Goal: Task Accomplishment & Management: Manage account settings

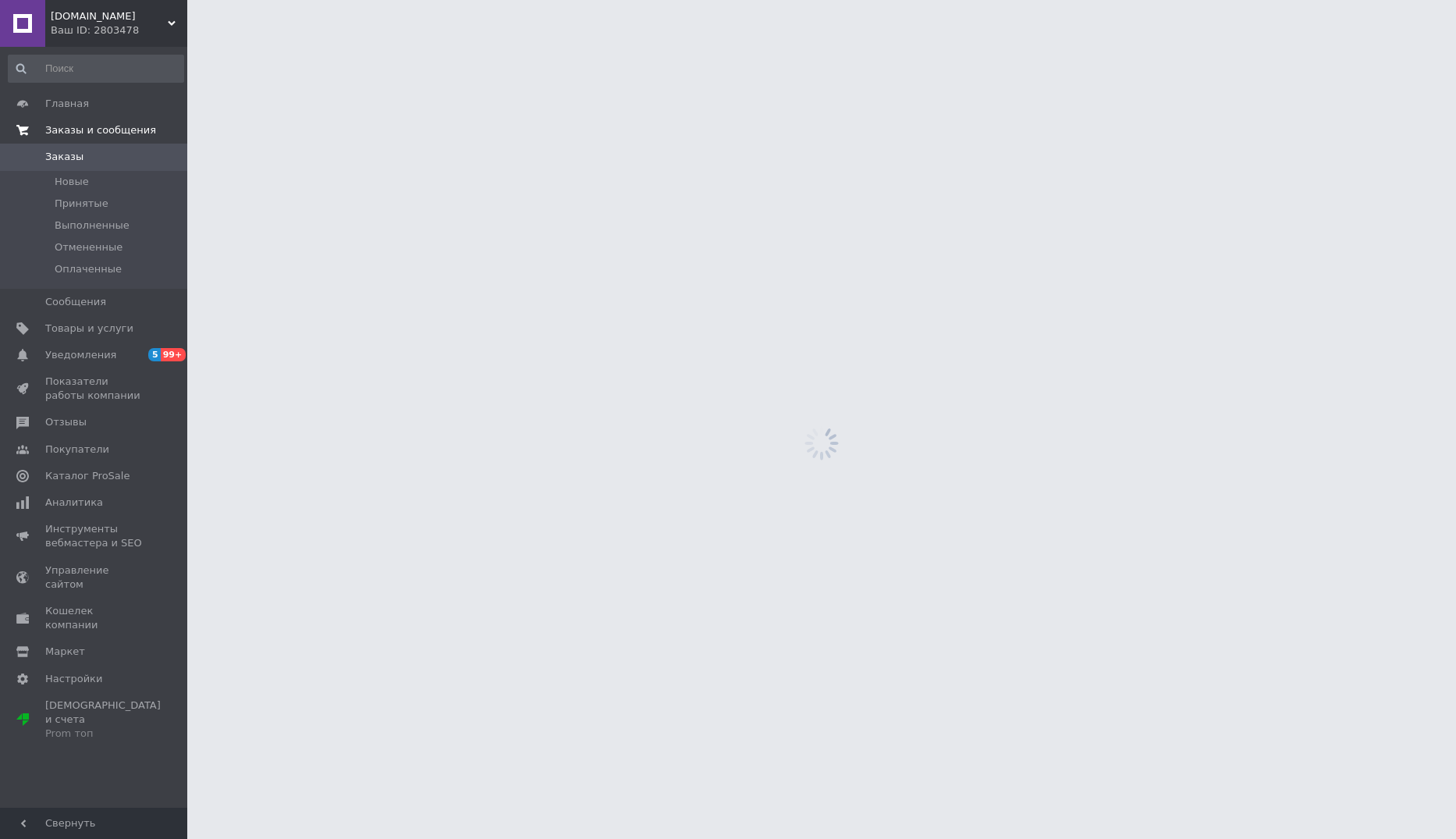
click at [77, 130] on span "Заказы и сообщения" at bounding box center [101, 130] width 111 height 14
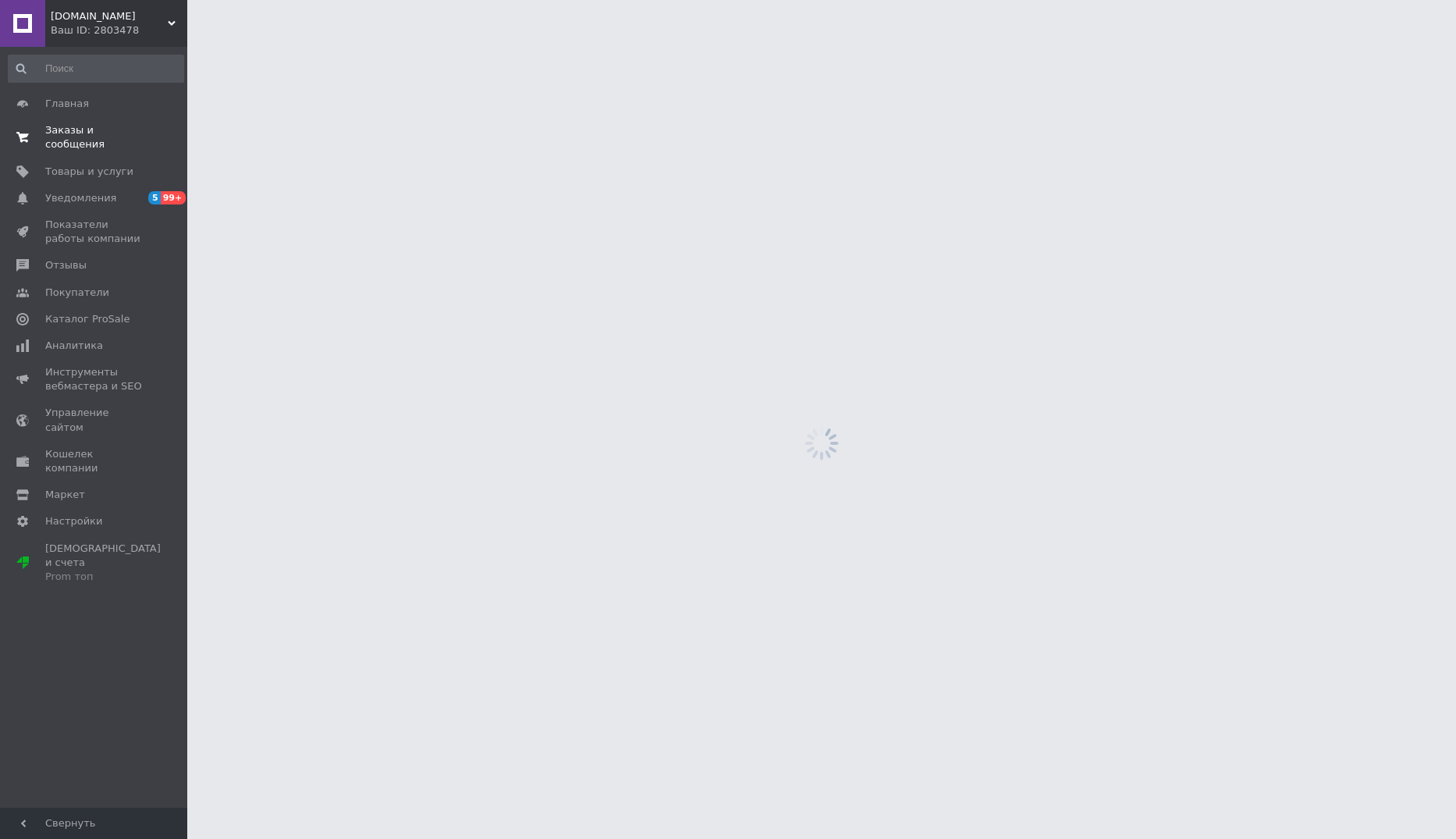
click at [75, 124] on span "Заказы и сообщения" at bounding box center [95, 137] width 99 height 28
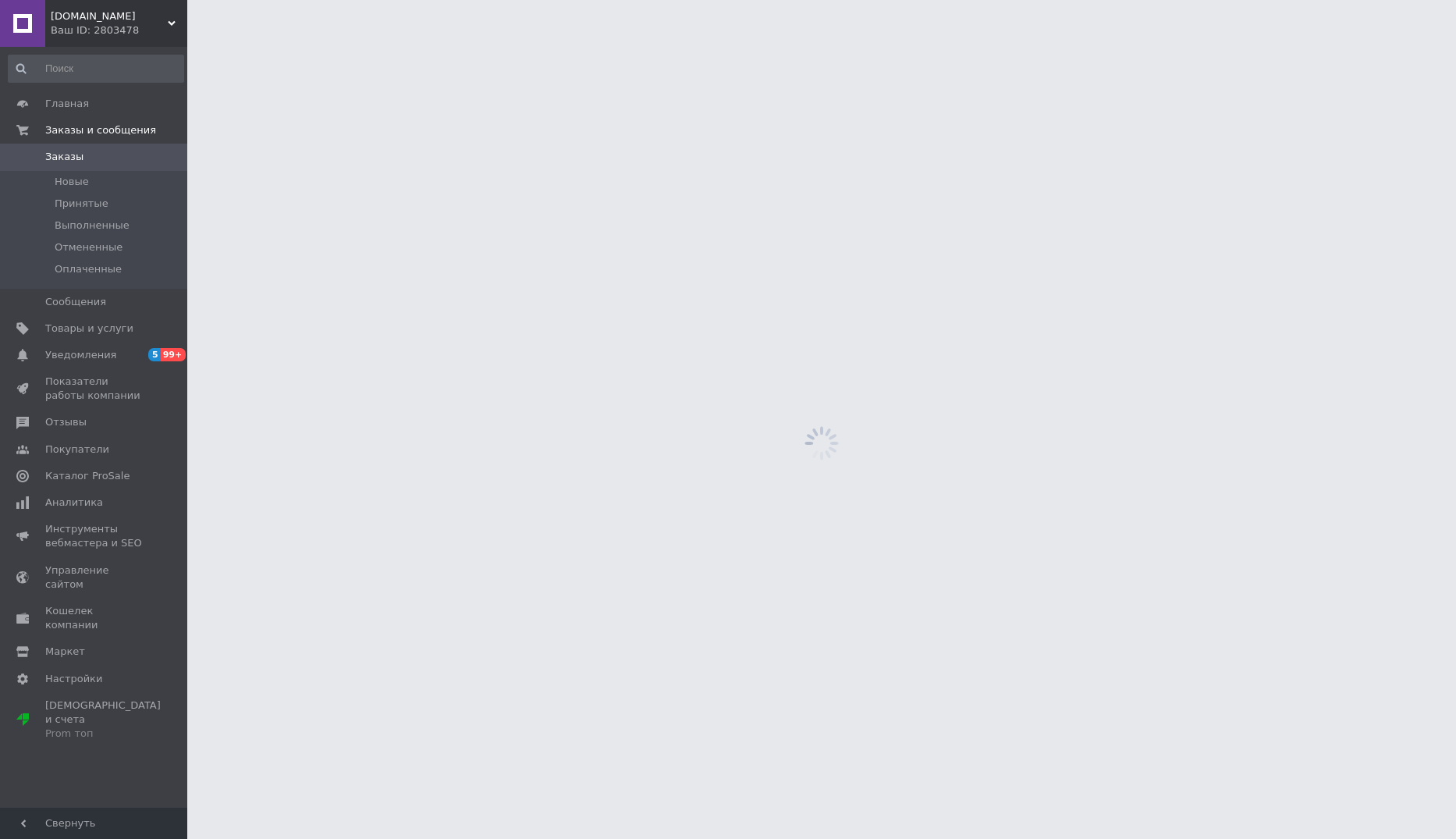
click at [65, 158] on span "Заказы" at bounding box center [65, 157] width 39 height 14
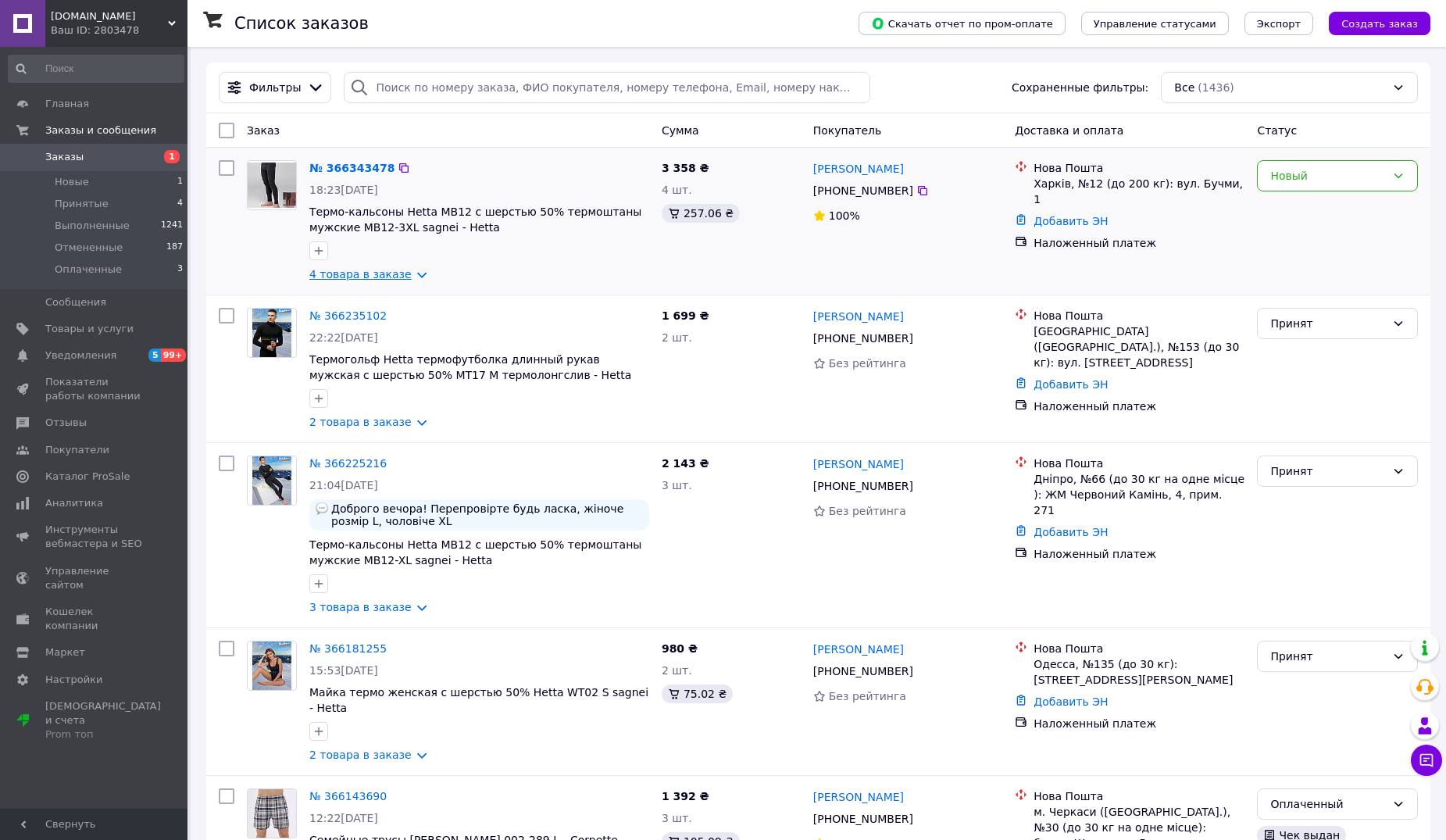
click at [400, 276] on link "4 товара в заказе" at bounding box center [361, 274] width 102 height 13
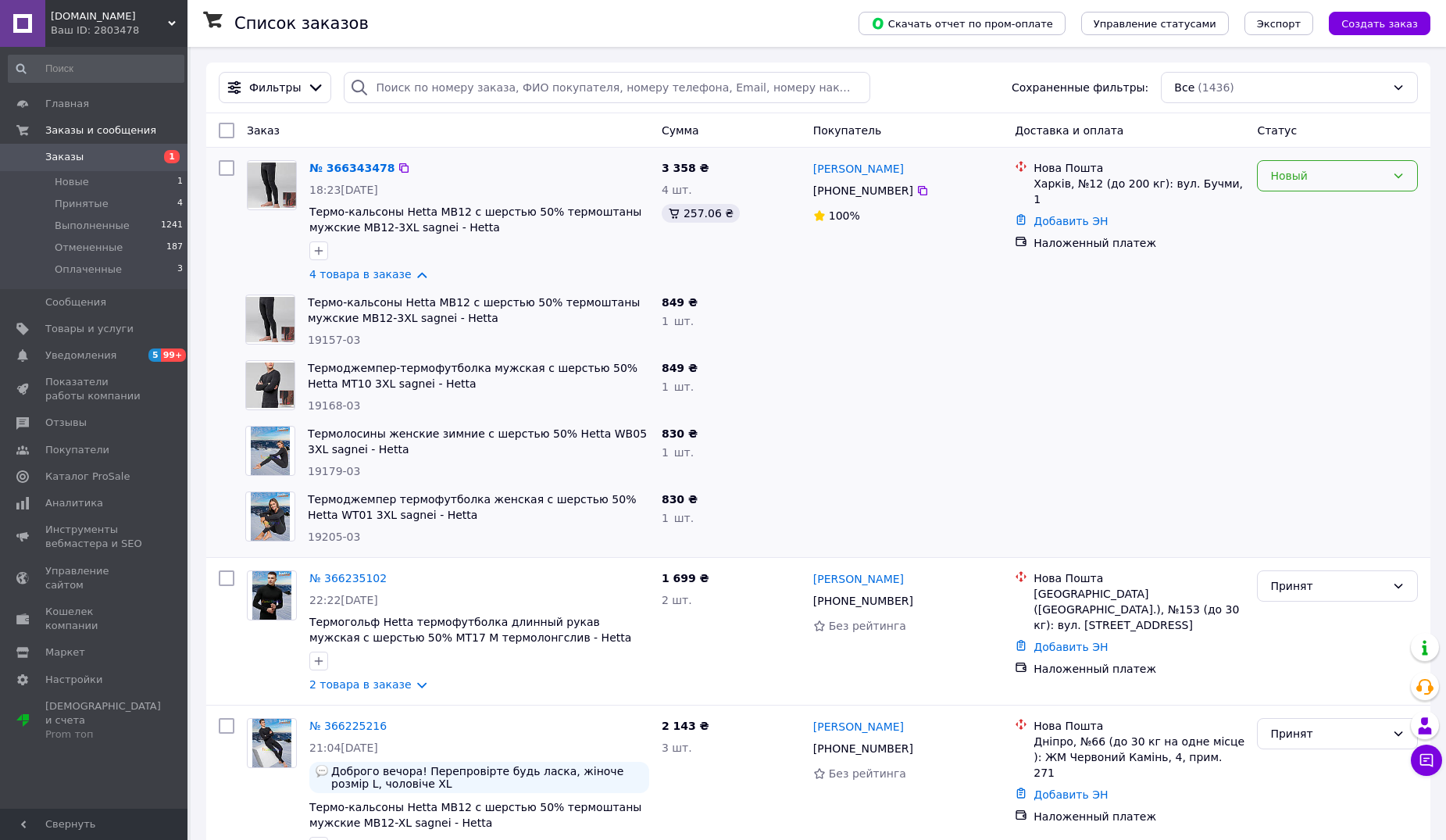
click at [1365, 185] on div "Новый" at bounding box center [1338, 175] width 161 height 31
click at [1297, 211] on li "Принят" at bounding box center [1338, 211] width 159 height 29
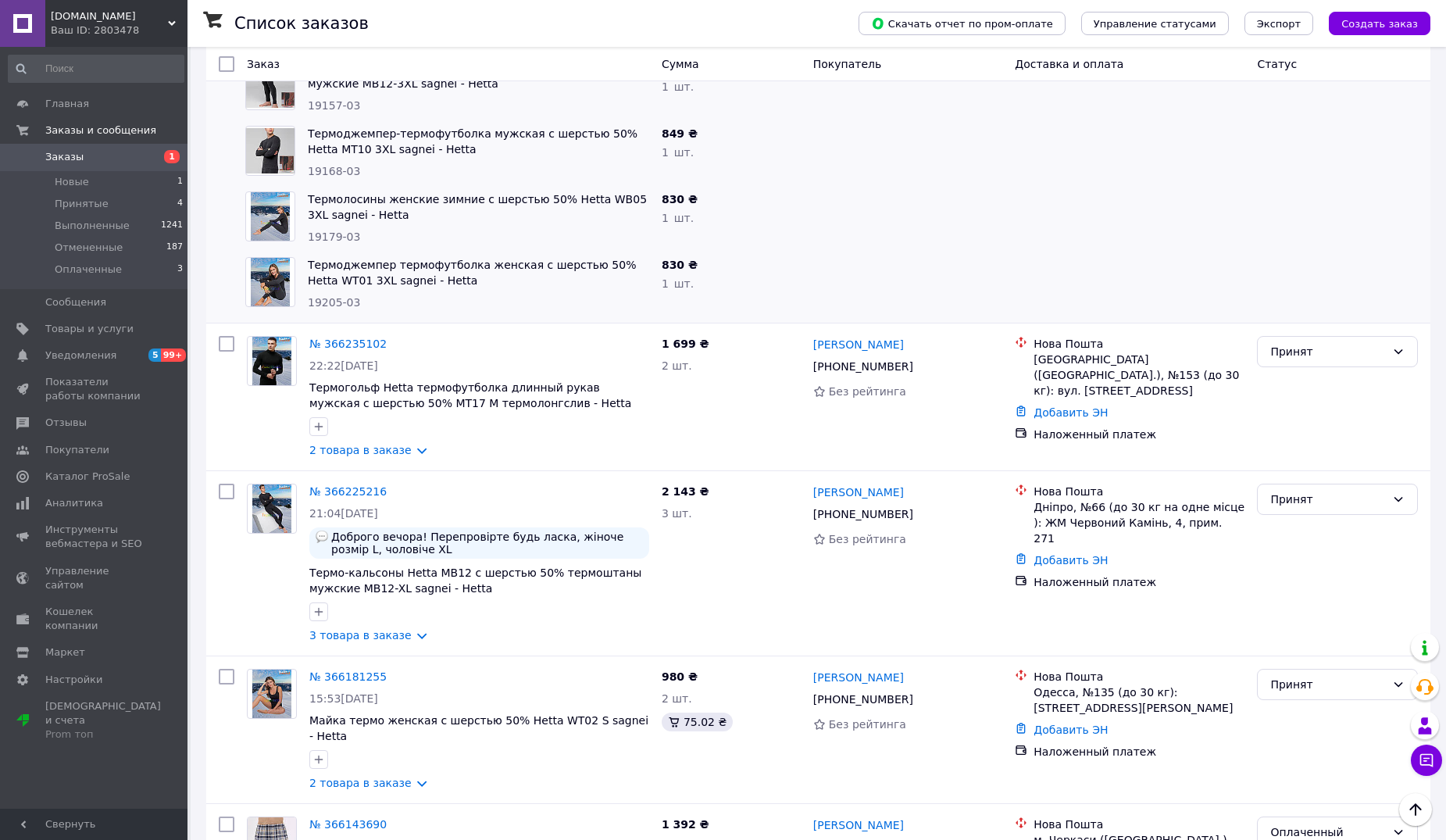
scroll to position [469, 0]
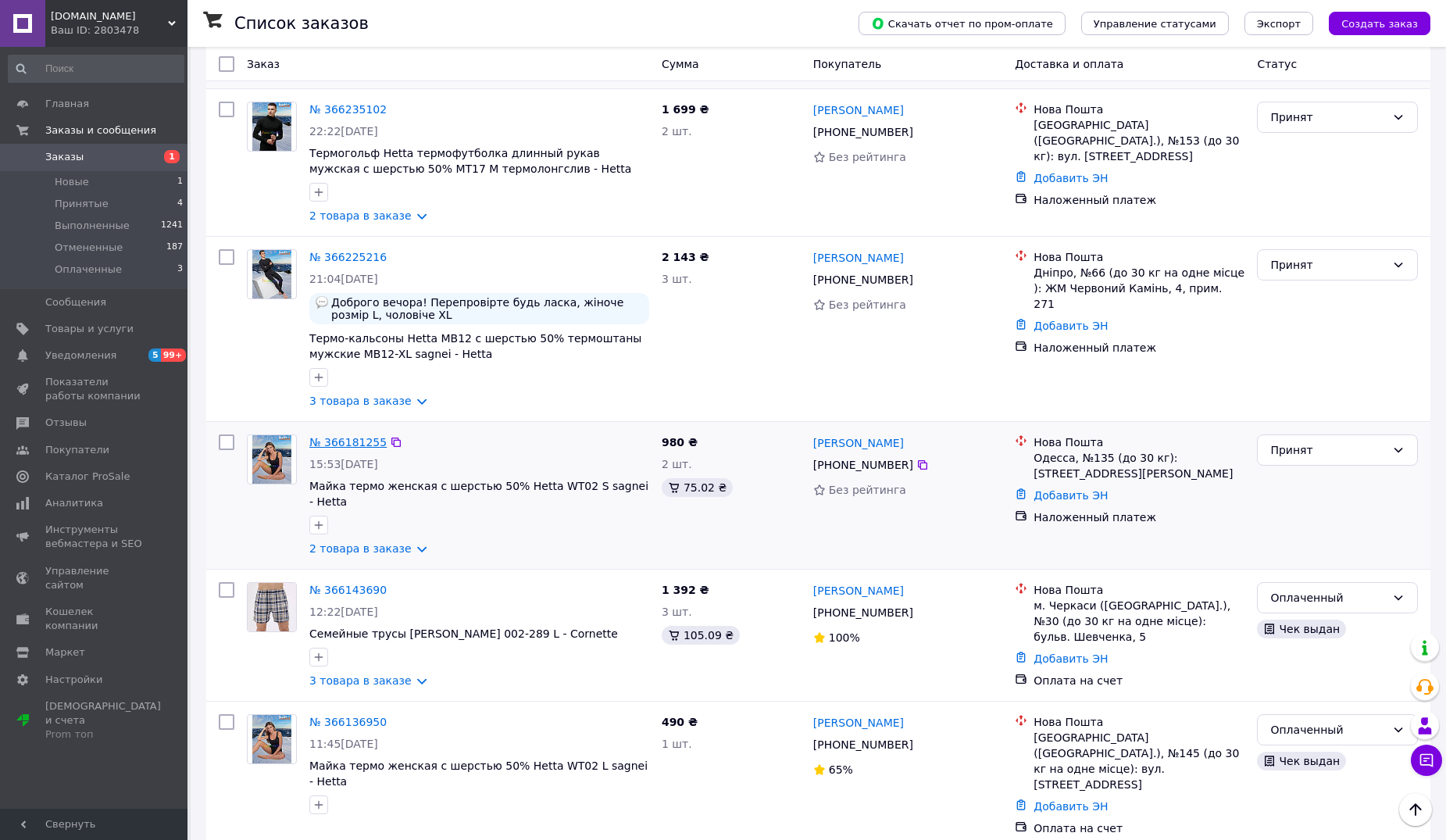
click at [342, 444] on link "№ 366181255" at bounding box center [348, 441] width 77 height 13
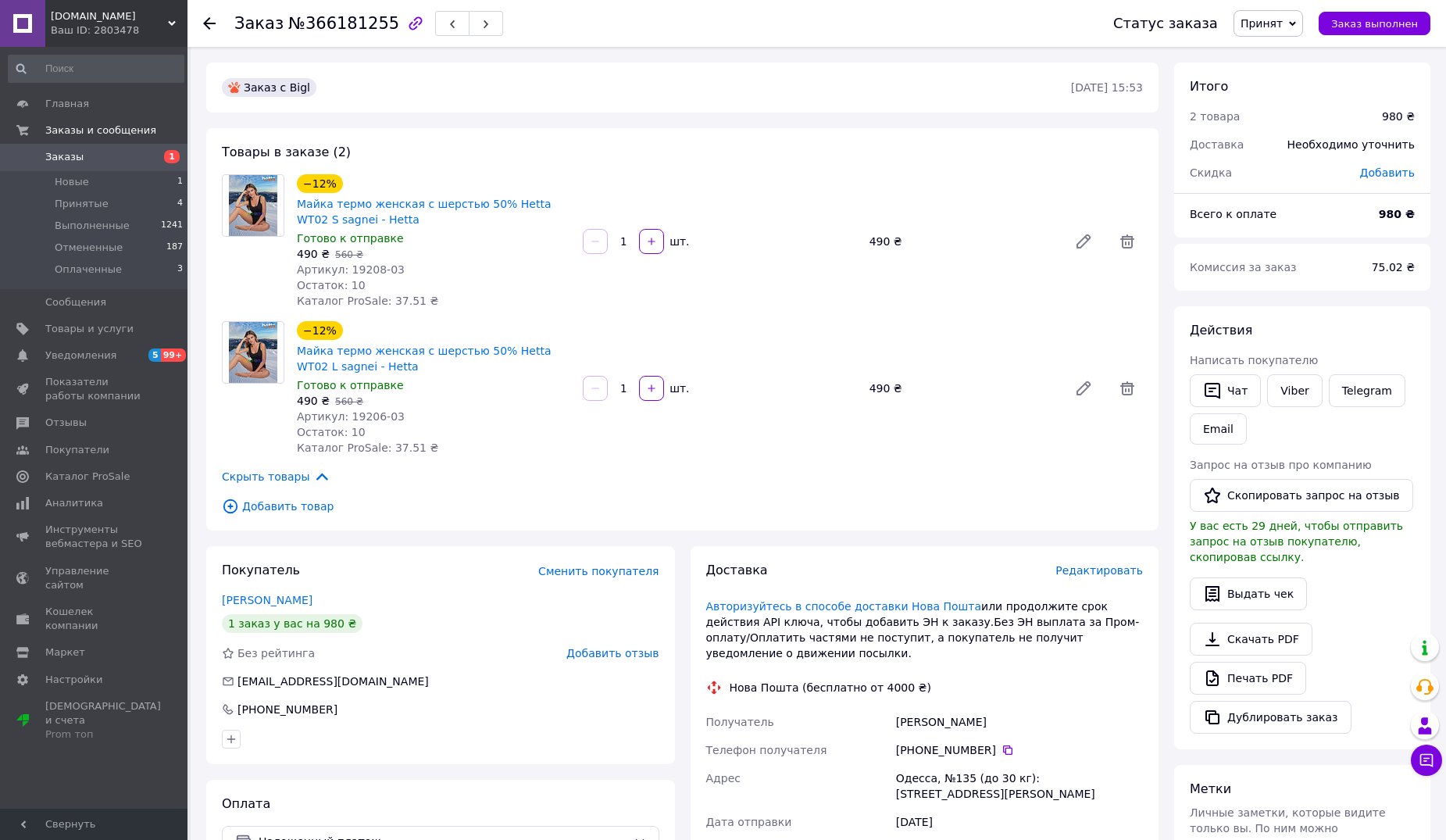
click at [208, 25] on icon at bounding box center [209, 23] width 13 height 13
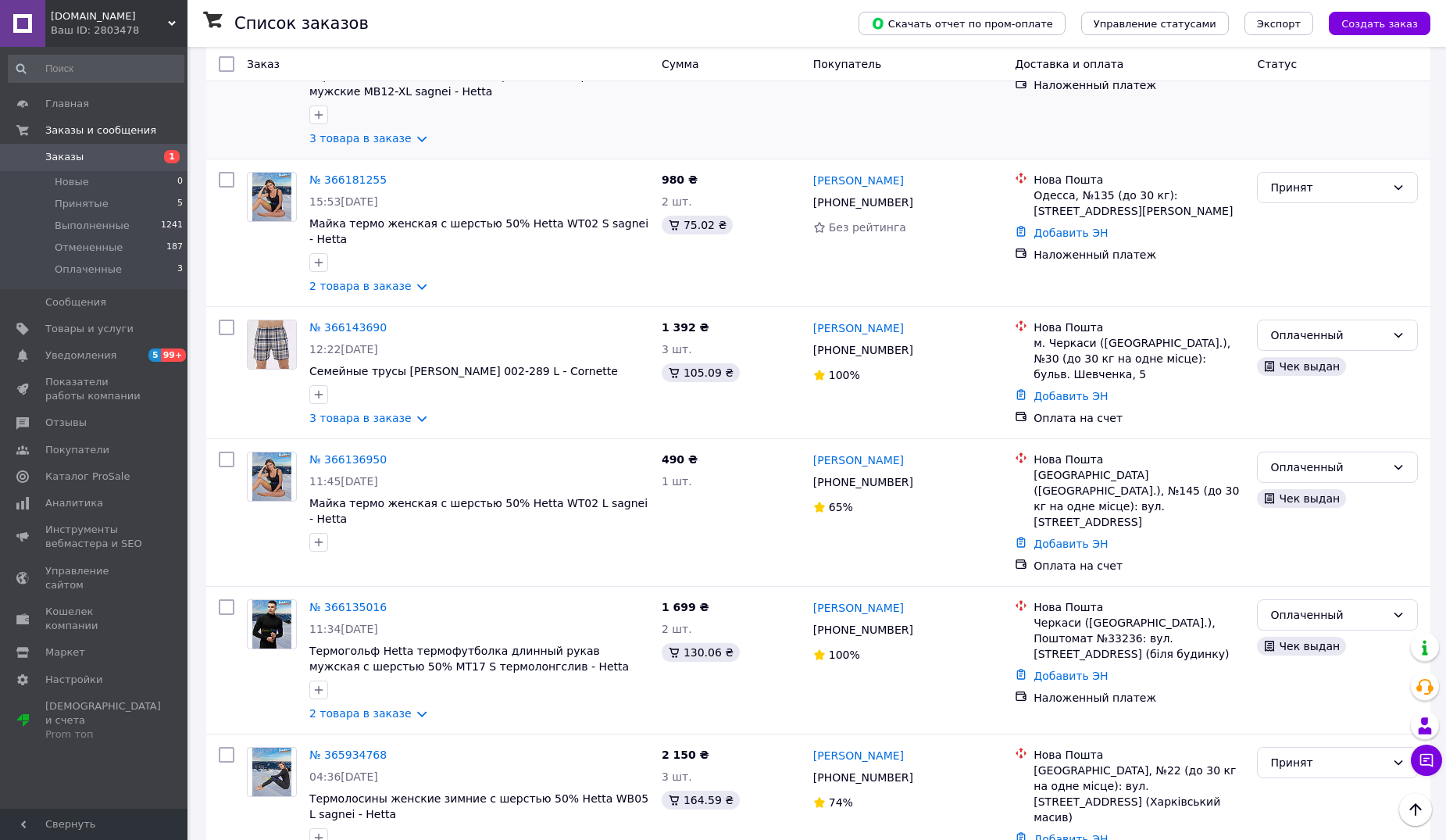
scroll to position [78, 0]
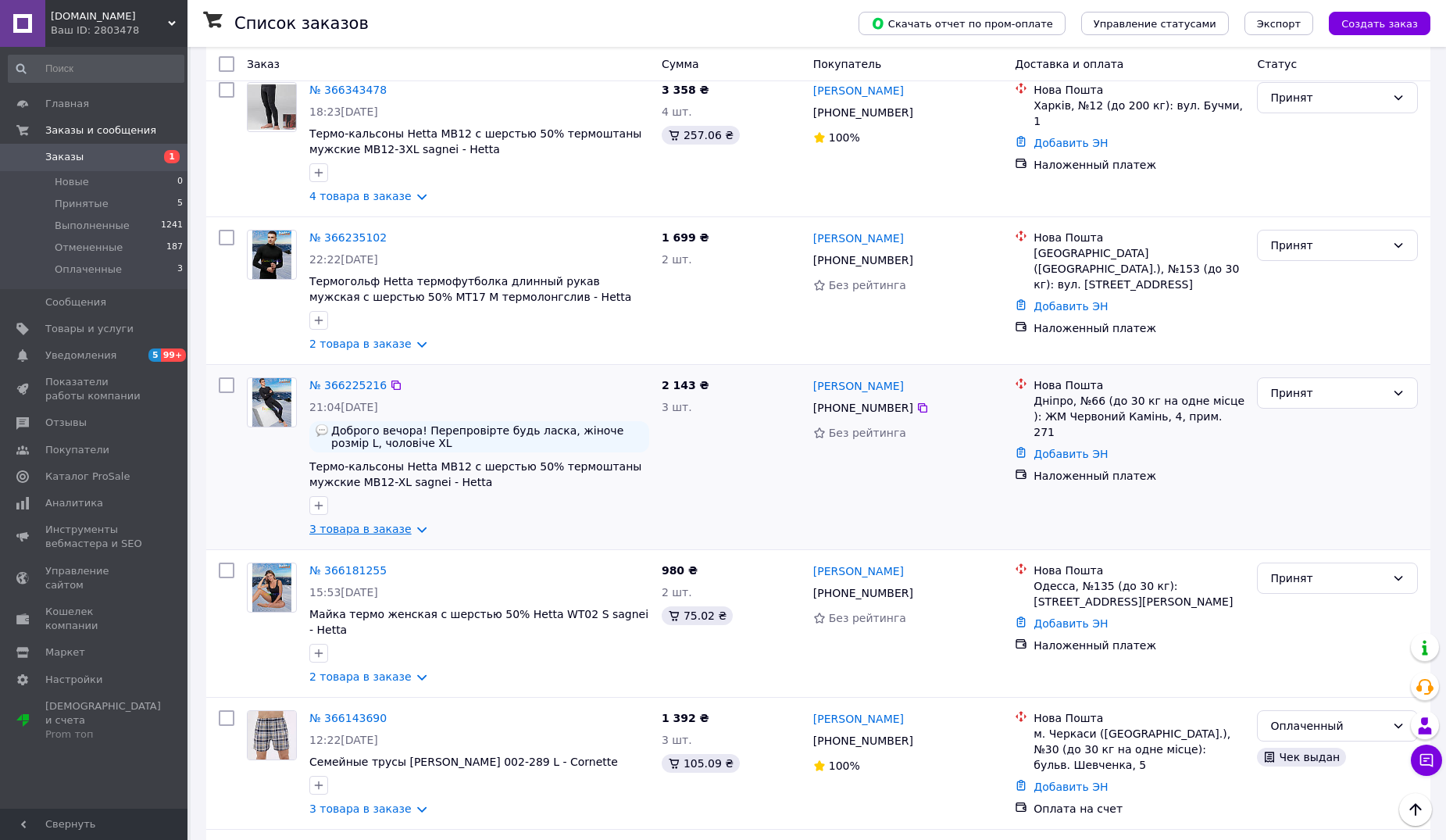
click at [403, 535] on link "3 товара в заказе" at bounding box center [361, 529] width 102 height 13
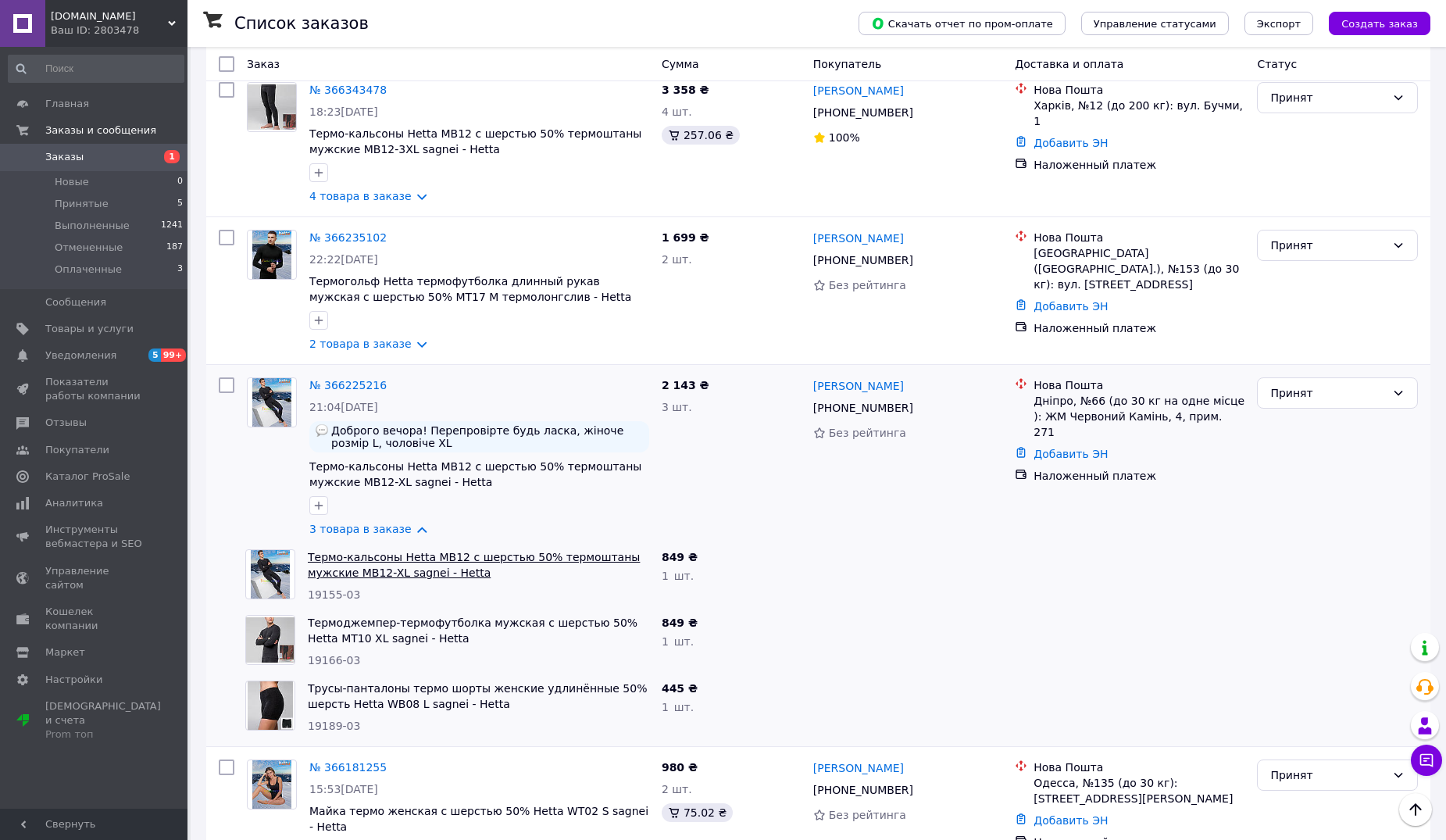
scroll to position [156, 0]
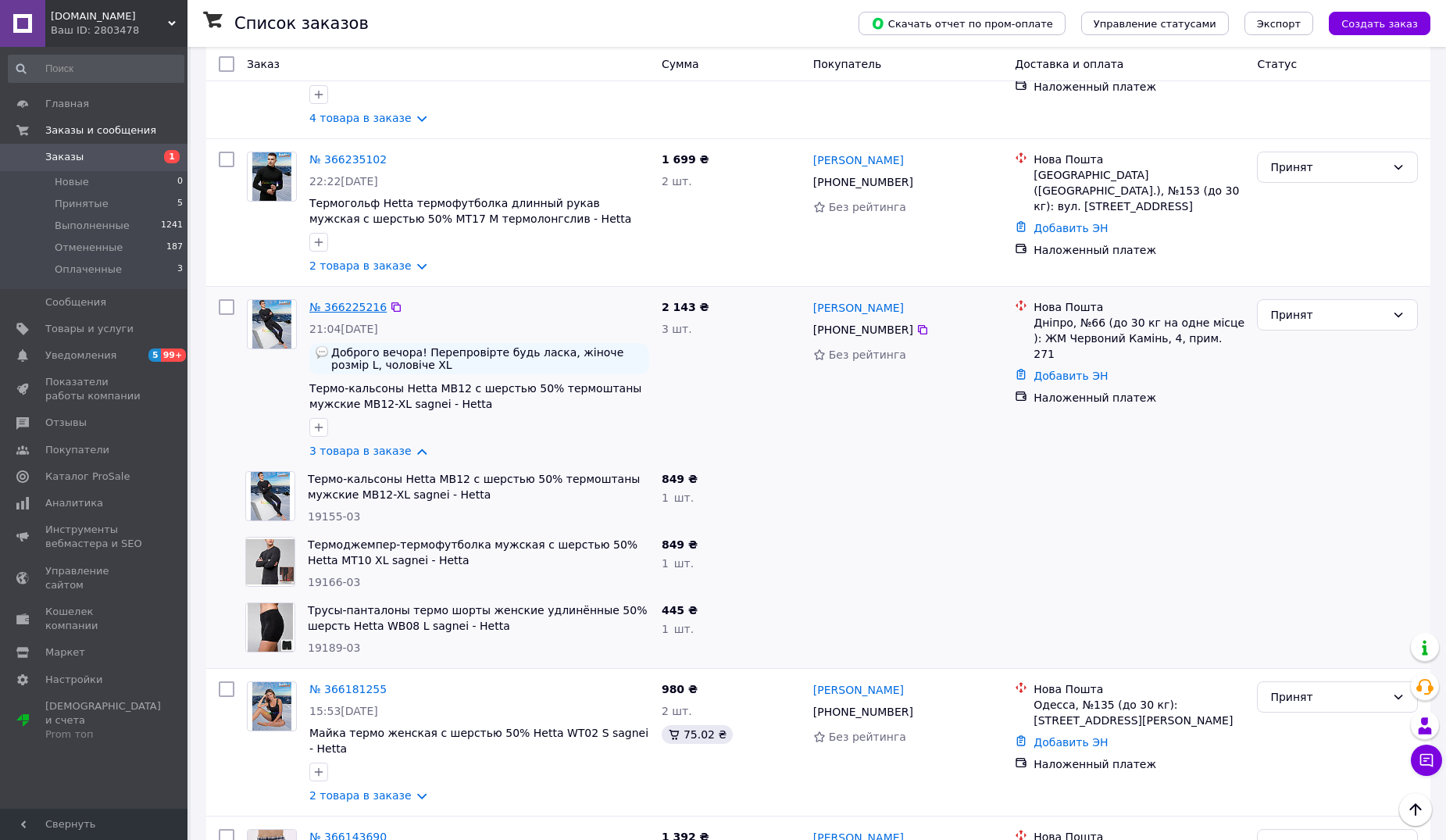
click at [342, 304] on link "№ 366225216" at bounding box center [348, 306] width 77 height 13
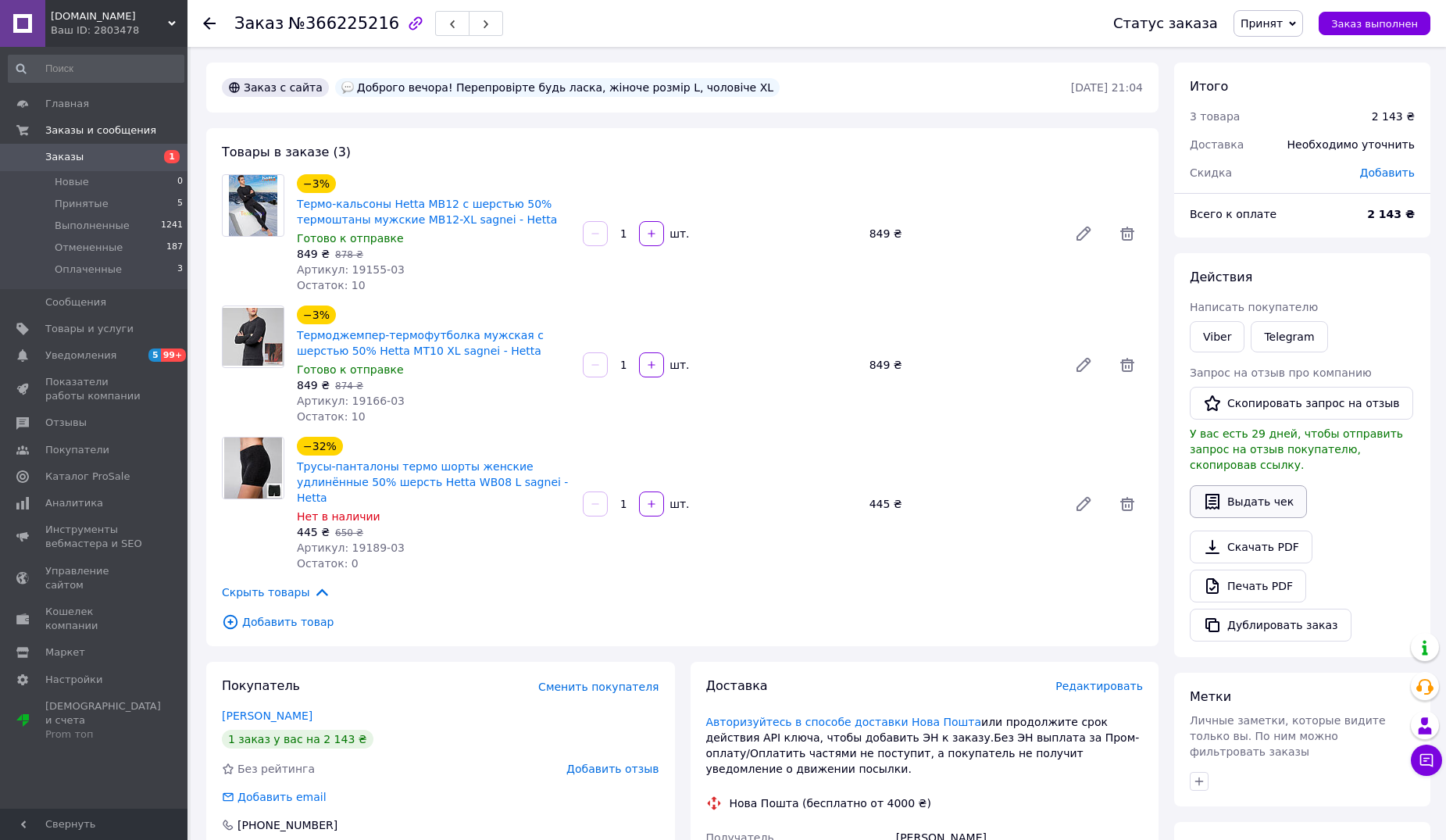
click at [1245, 485] on button "Выдать чек" at bounding box center [1249, 501] width 117 height 33
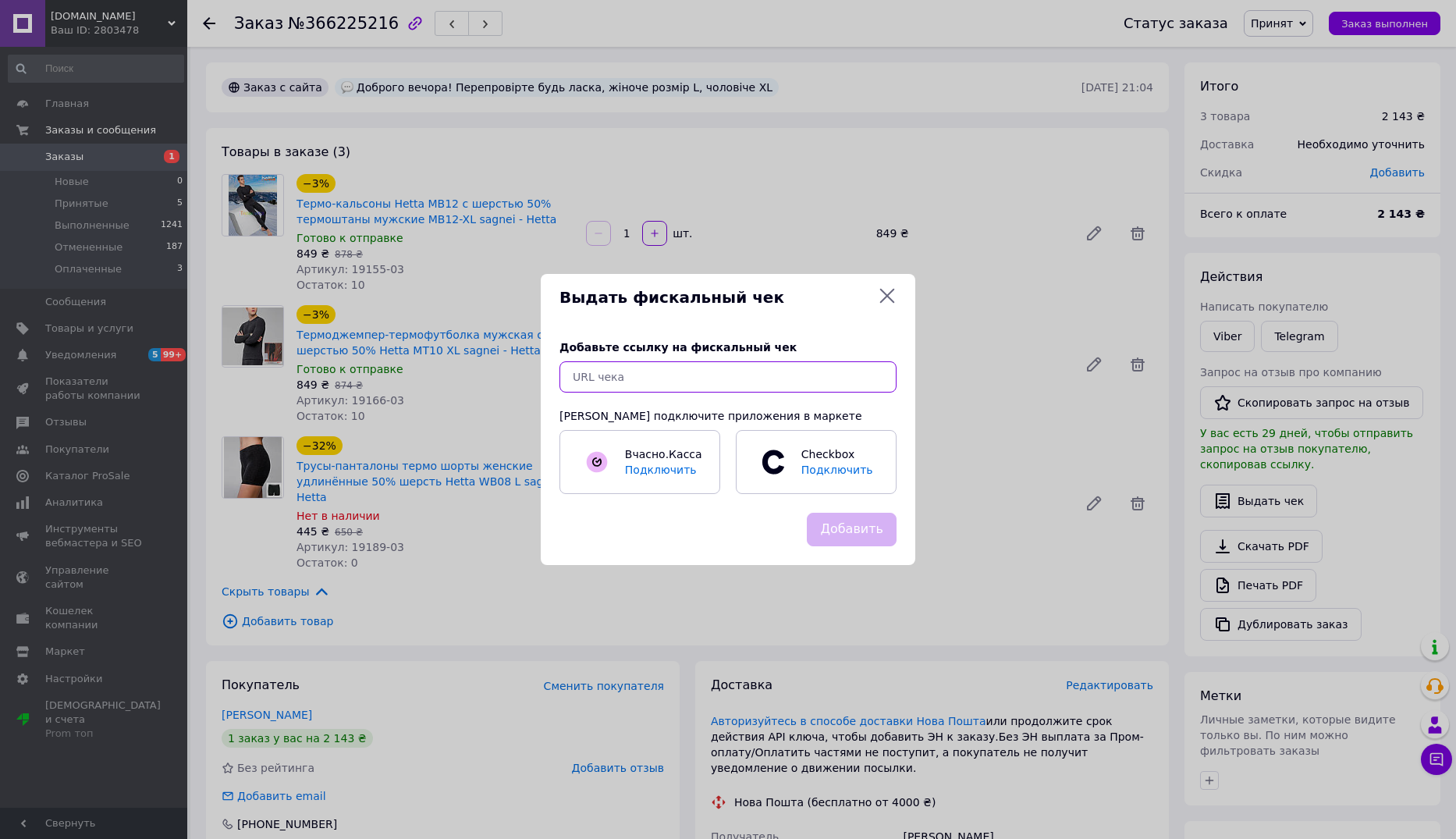
paste input "https://check.checkbox.ua/afde880f-7b5d-4780-9aec-4a146a1ff51d"
type input "https://check.checkbox.ua/afde880f-7b5d-4780-9aec-4a146a1ff51d"
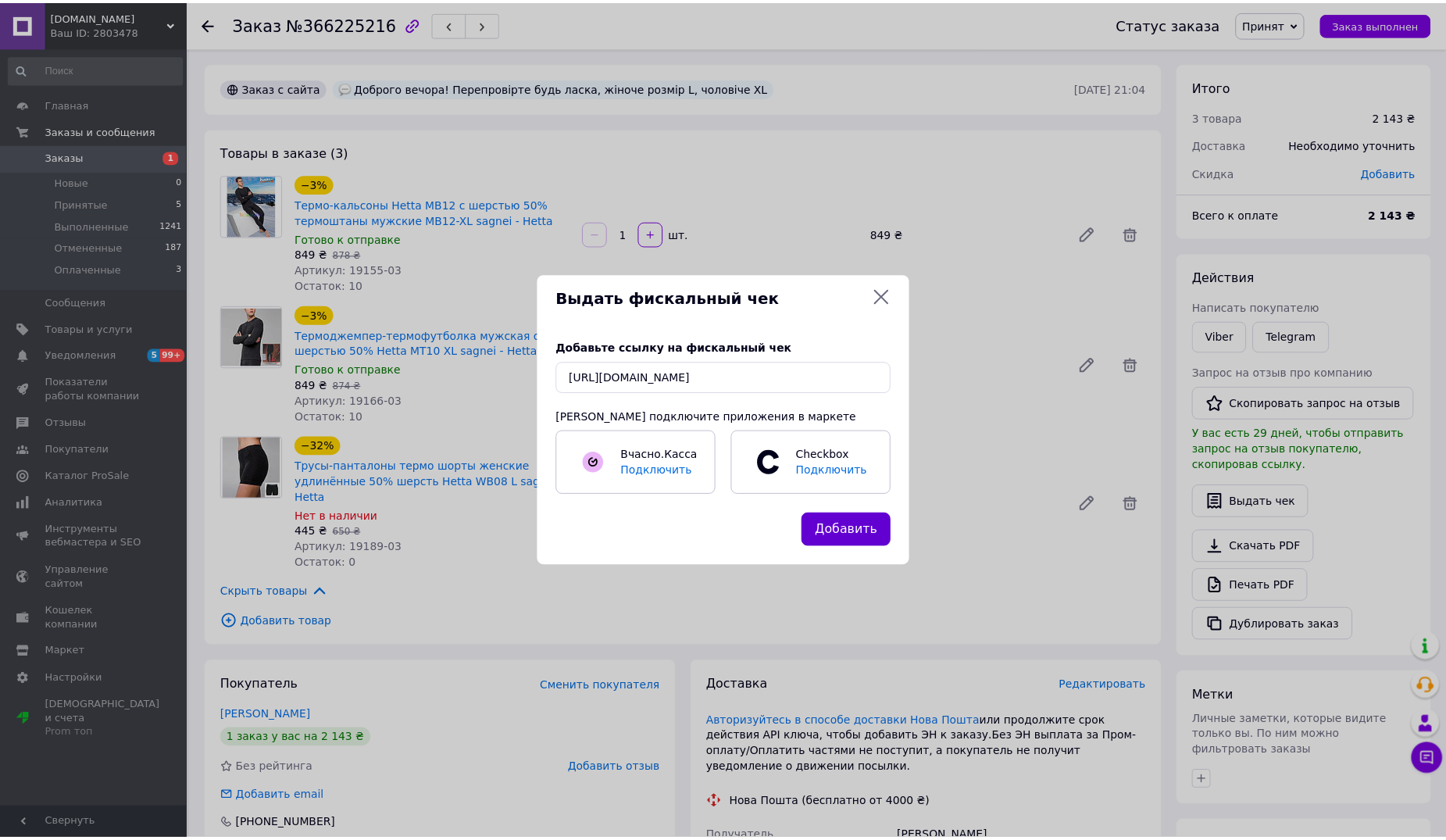
scroll to position [0, 0]
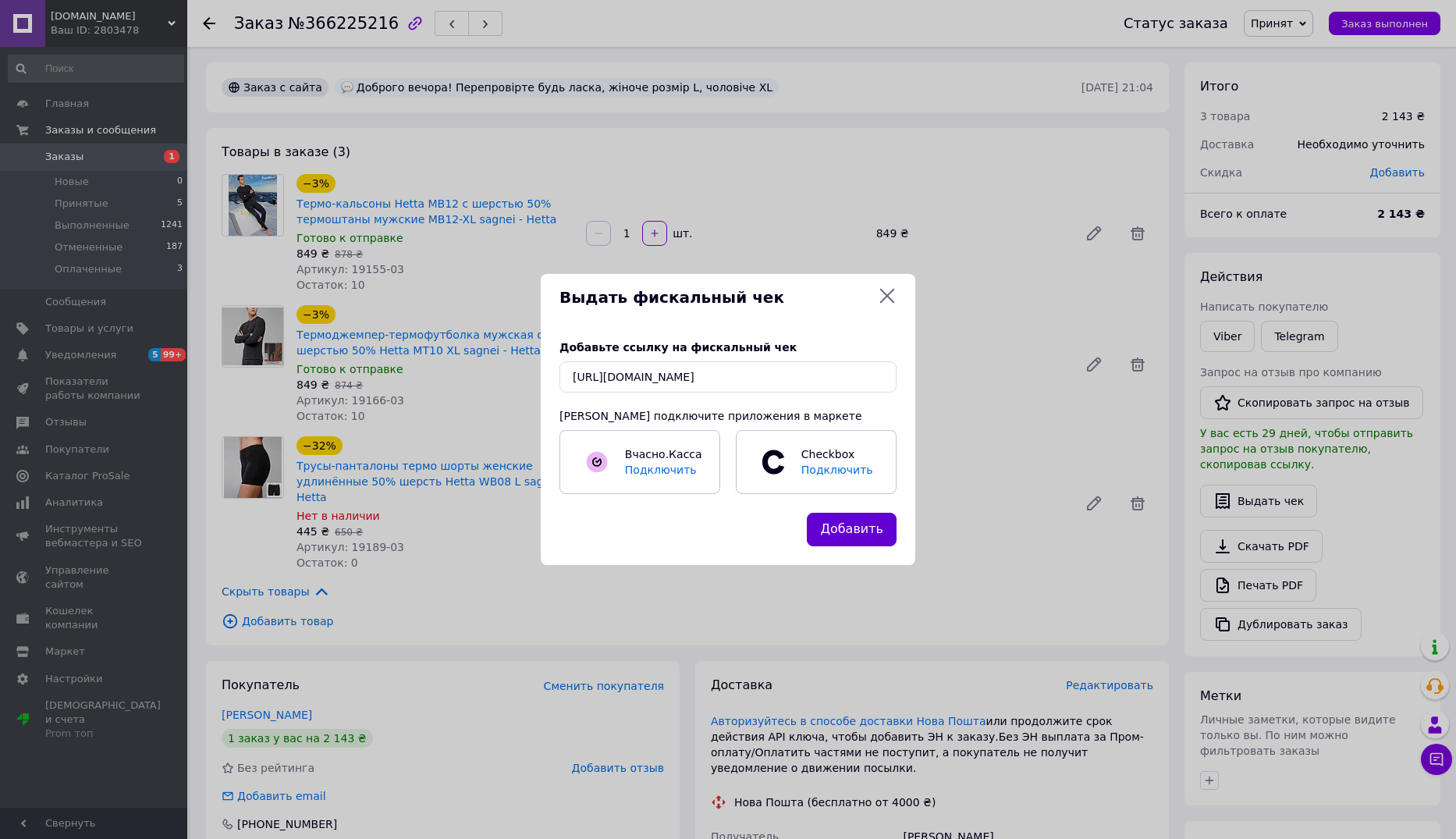
click at [894, 531] on div "Добавить" at bounding box center [852, 529] width 96 height 39
click at [858, 525] on button "Добавить" at bounding box center [852, 530] width 90 height 34
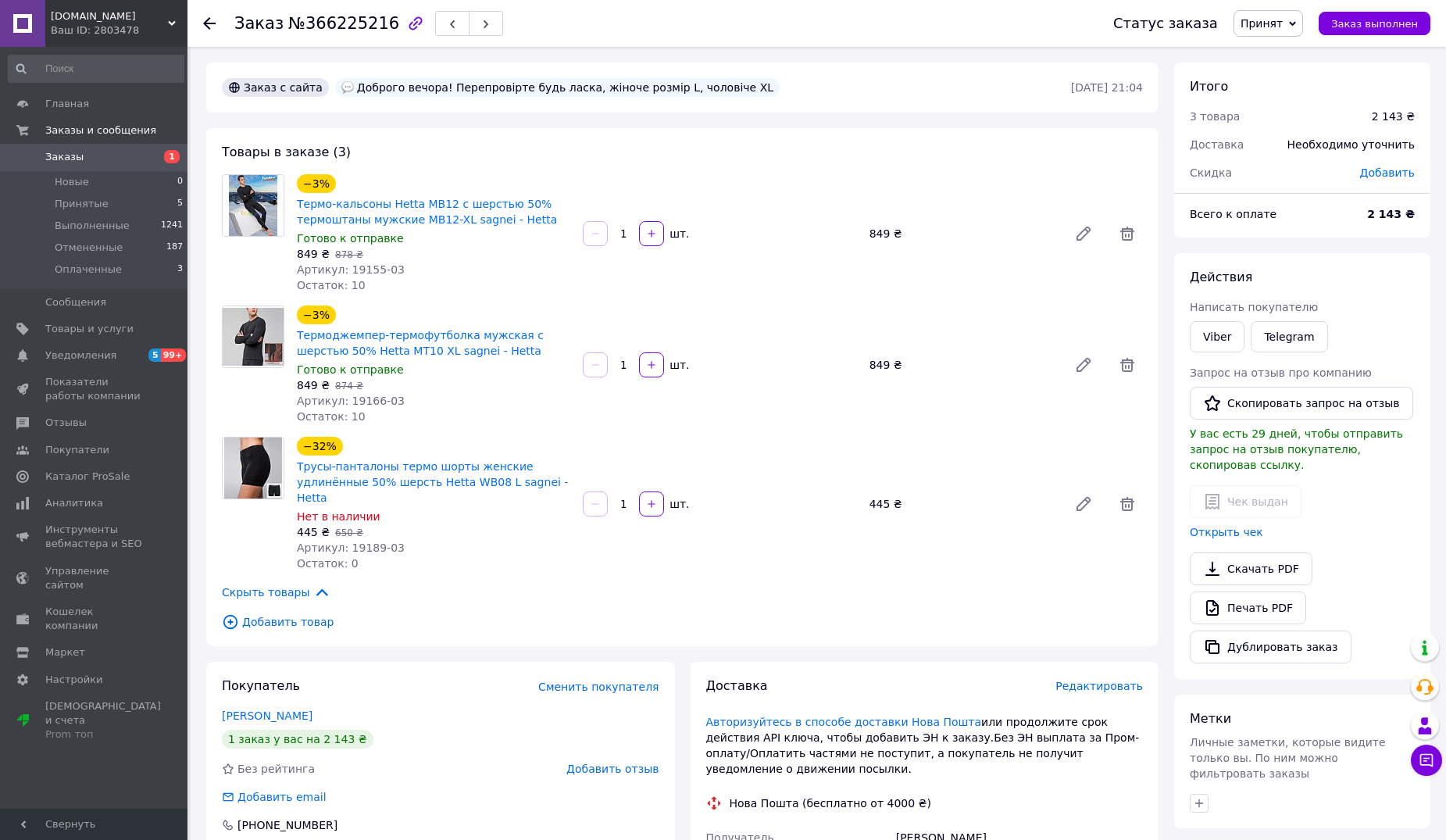
scroll to position [78, 0]
